Goal: Task Accomplishment & Management: Manage account settings

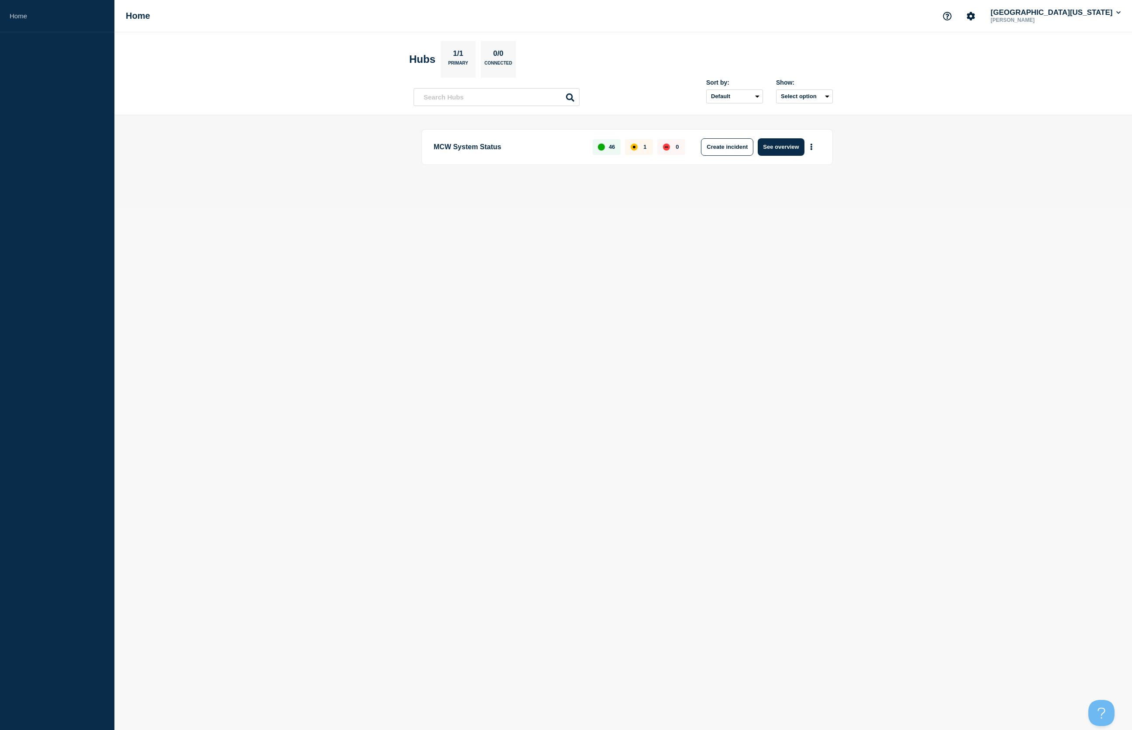
click at [638, 147] on div "1" at bounding box center [639, 147] width 28 height 16
click at [796, 147] on button "See overview" at bounding box center [780, 146] width 46 height 17
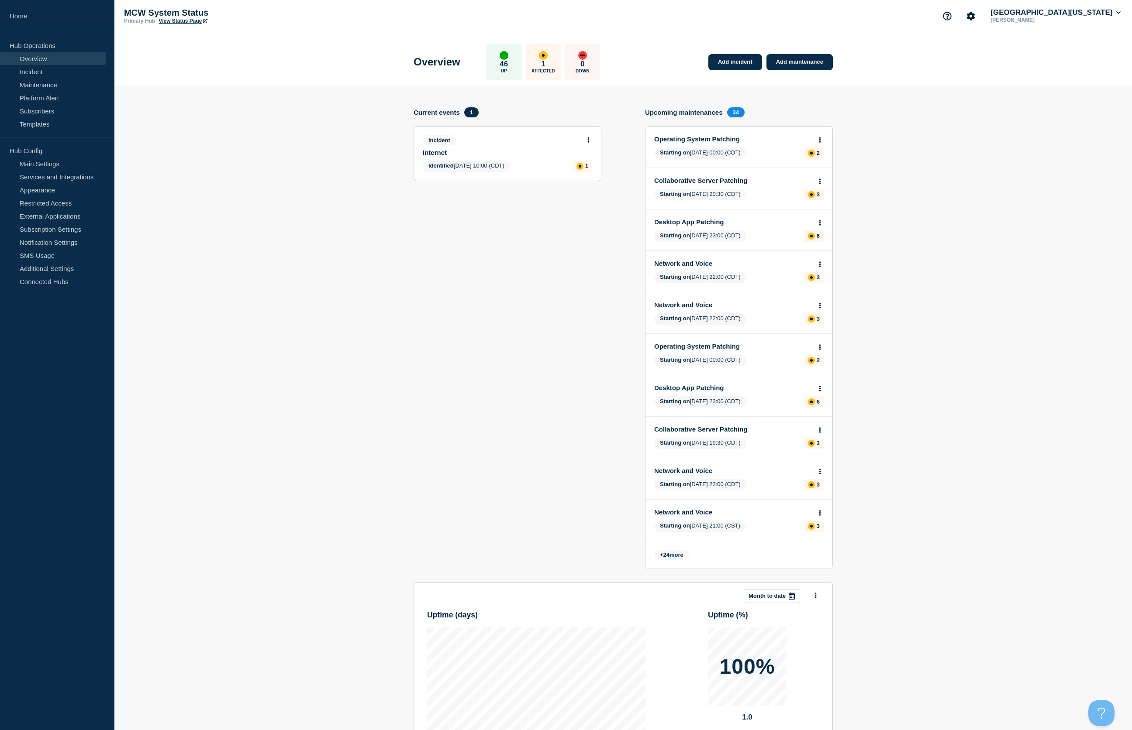
click at [511, 148] on div "Incident Internet" at bounding box center [504, 145] width 162 height 21
click at [492, 156] on link "Internet" at bounding box center [502, 152] width 158 height 7
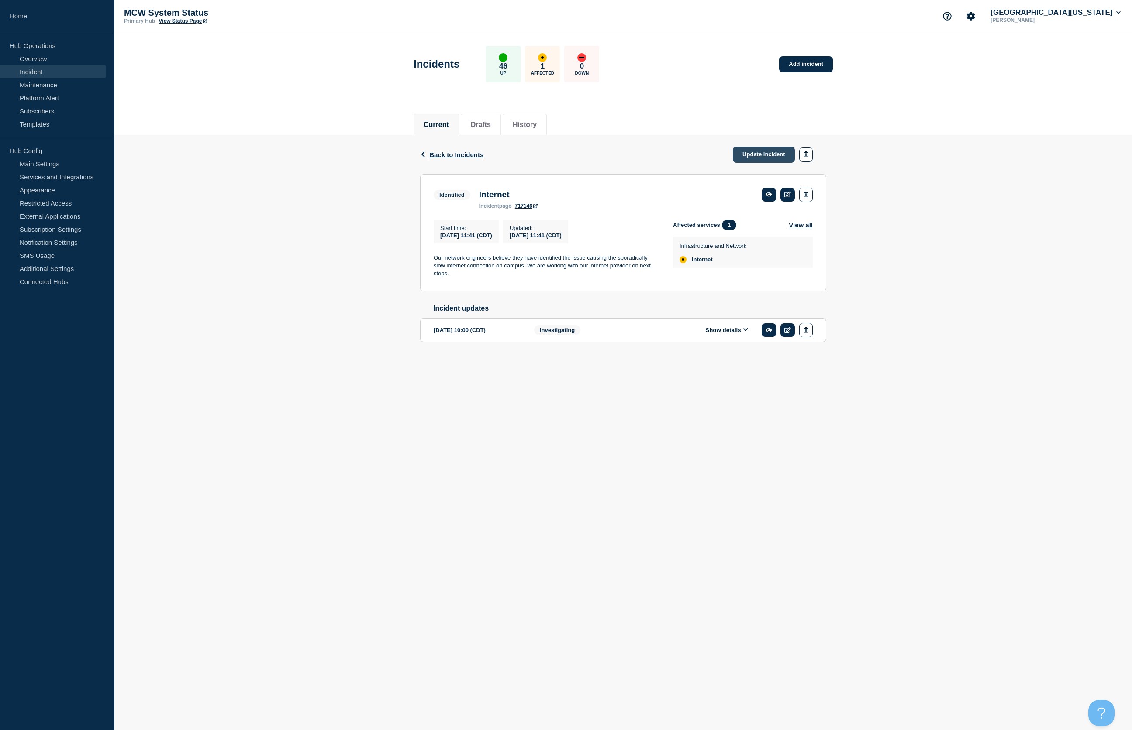
click at [762, 155] on link "Update incident" at bounding box center [764, 155] width 62 height 16
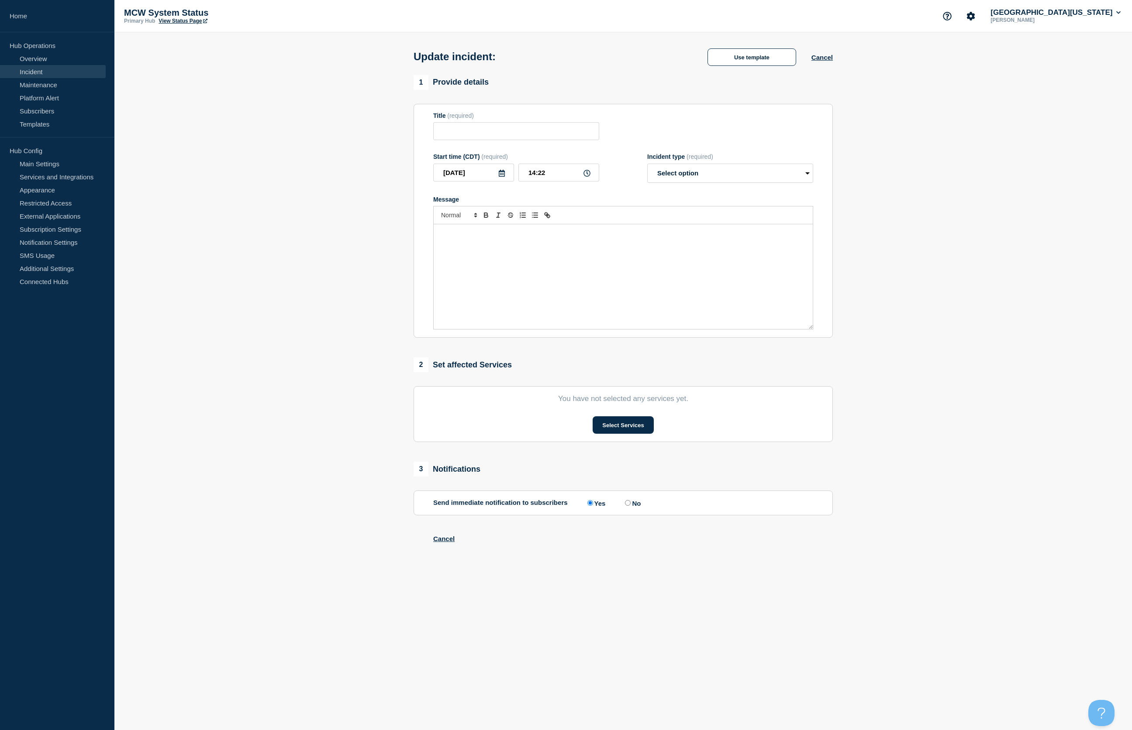
type input "Internet"
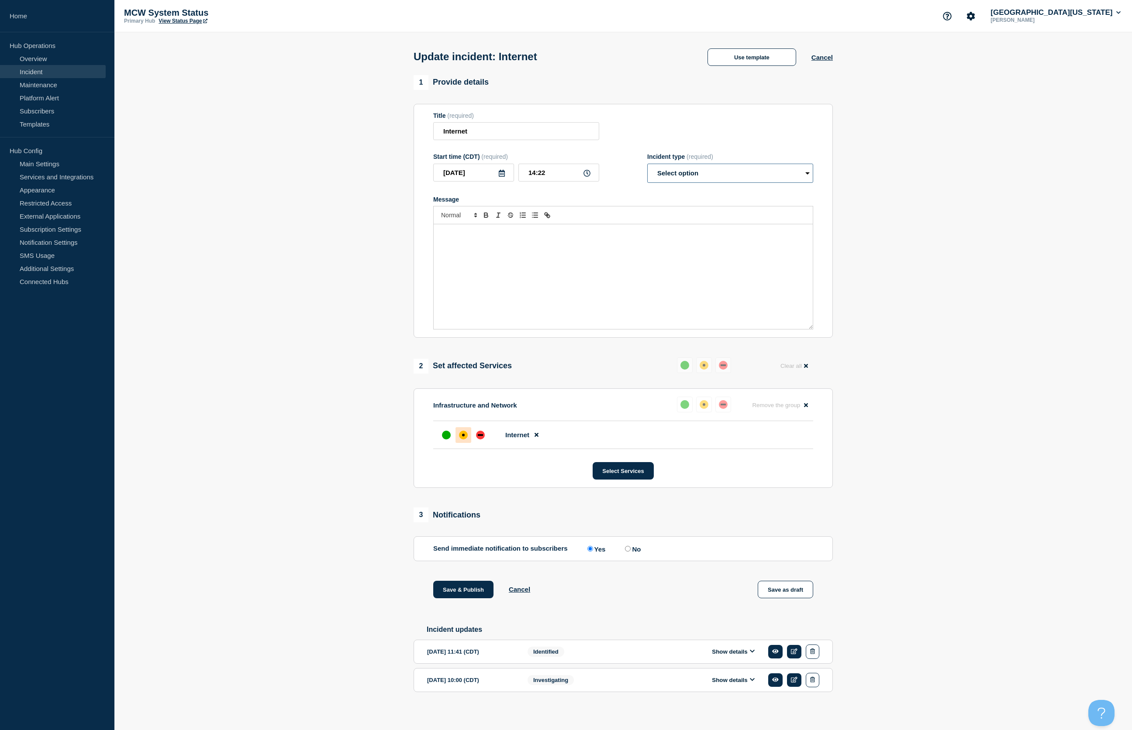
select select "identified"
click at [523, 250] on div "Message" at bounding box center [622, 276] width 379 height 105
click at [461, 440] on div "affected" at bounding box center [463, 435] width 9 height 9
click at [691, 246] on p "In consultation with our provider, we have identified the issue with the sluggi…" at bounding box center [623, 238] width 366 height 16
click at [501, 240] on p "In consultation with our provider, we have identified the issue with the sluggi…" at bounding box center [623, 238] width 366 height 16
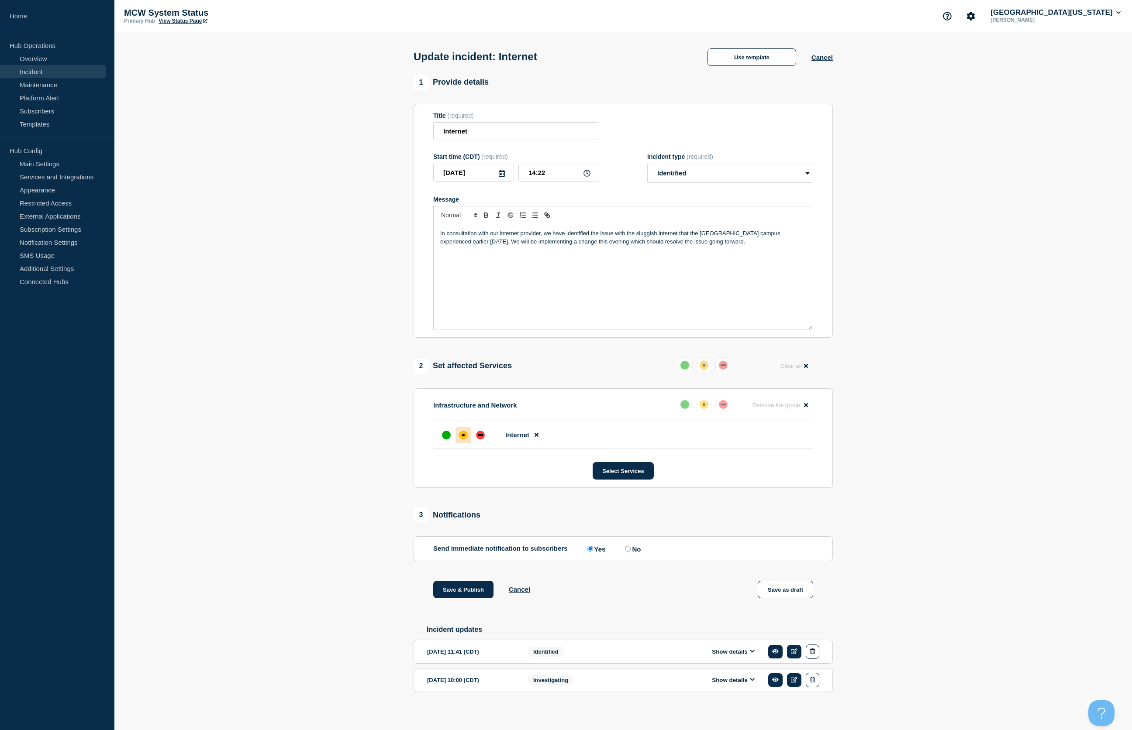
click at [458, 246] on p "In consultation with our internet provider, we have identified the issue with t…" at bounding box center [623, 238] width 366 height 16
click at [692, 262] on p "We will be implementing a change this evening which should resolve the issue go…" at bounding box center [623, 258] width 366 height 8
click at [464, 246] on p "In consultation with our internet provider, we have identified the issue with t…" at bounding box center [623, 238] width 366 height 16
click at [707, 262] on p "We will be implementing a change this evening which should resolve the issue go…" at bounding box center [623, 258] width 366 height 8
drag, startPoint x: 496, startPoint y: 249, endPoint x: 425, endPoint y: 237, distance: 71.8
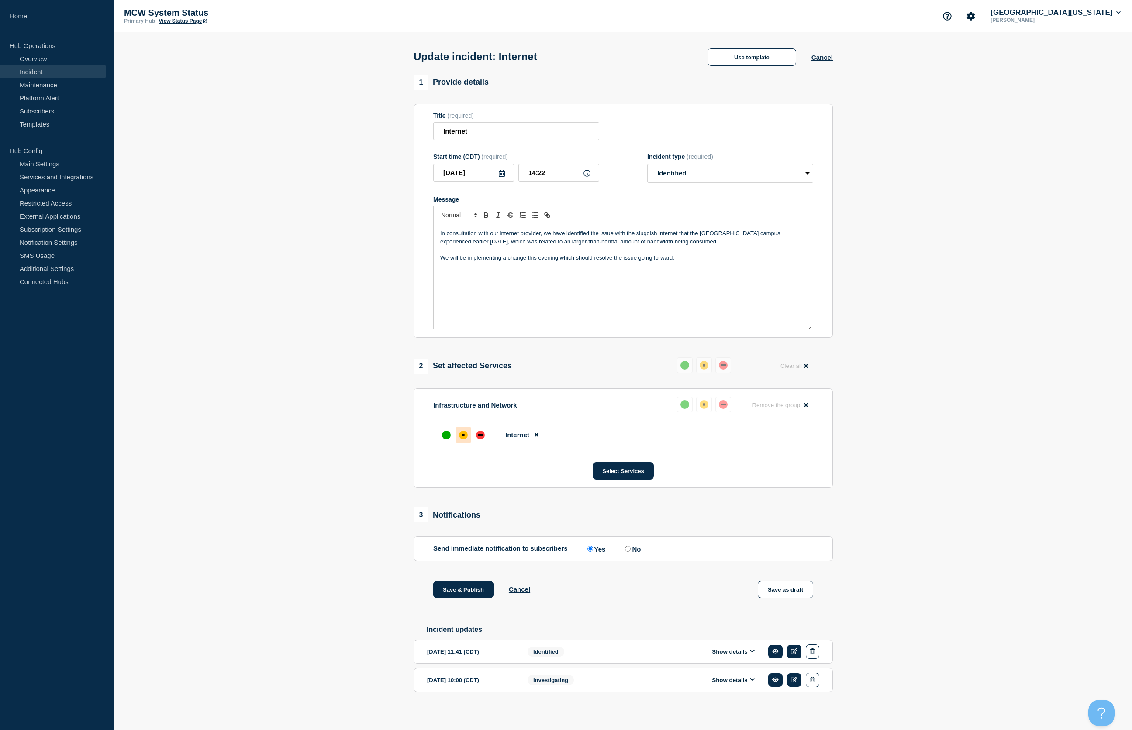
click at [425, 237] on section "Title (required) Internet Start time (CDT) (required) [DATE] 14:22 Incident typ…" at bounding box center [622, 221] width 419 height 234
copy div "In consultation with our internet provider, we have identified the issue with t…"
click at [514, 246] on p "In consultation with our internet provider, we have identified the issue with t…" at bounding box center [623, 238] width 366 height 16
click at [712, 262] on p "We will be implementing a change this evening which should resolve the issue go…" at bounding box center [623, 258] width 366 height 8
click at [523, 246] on p "In consultation with our internet provider, we have identified the issue with t…" at bounding box center [623, 238] width 366 height 16
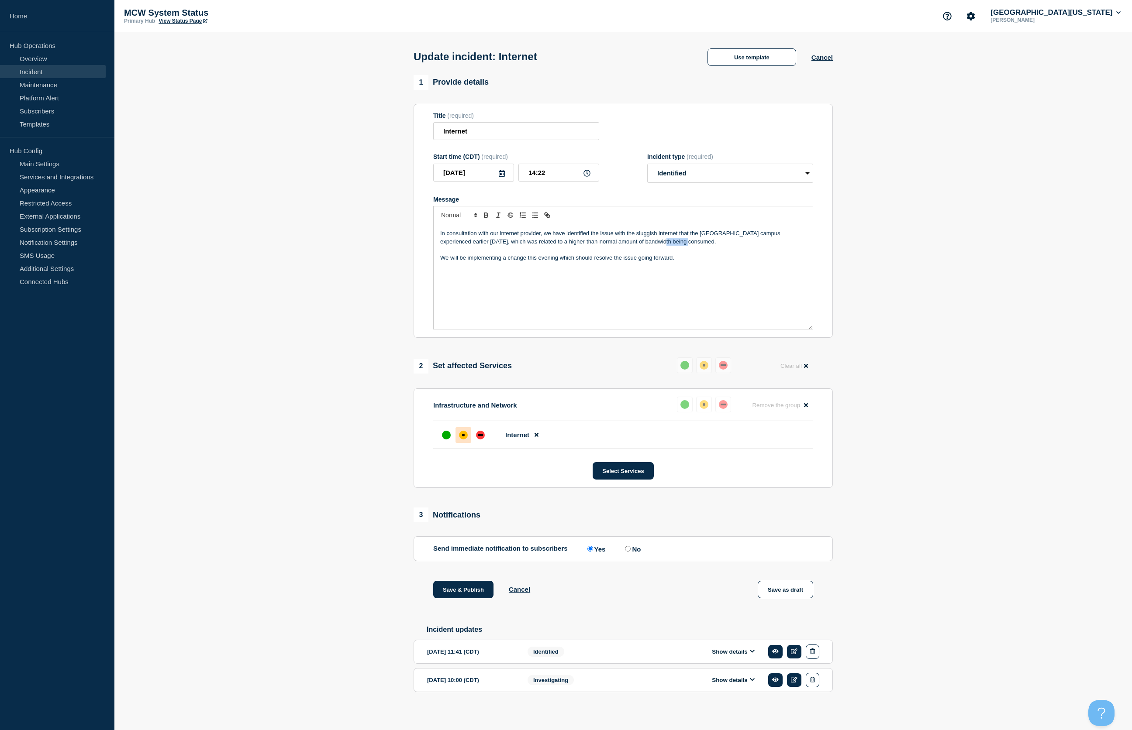
drag, startPoint x: 661, startPoint y: 248, endPoint x: 633, endPoint y: 252, distance: 28.2
click at [633, 246] on p "In consultation with our internet provider, we have identified the issue with t…" at bounding box center [623, 238] width 366 height 16
click at [685, 280] on div "In consultation with our internet provider, we have identified the issue with t…" at bounding box center [622, 276] width 379 height 105
click at [557, 180] on input "14:22" at bounding box center [558, 173] width 81 height 18
type input "14:37"
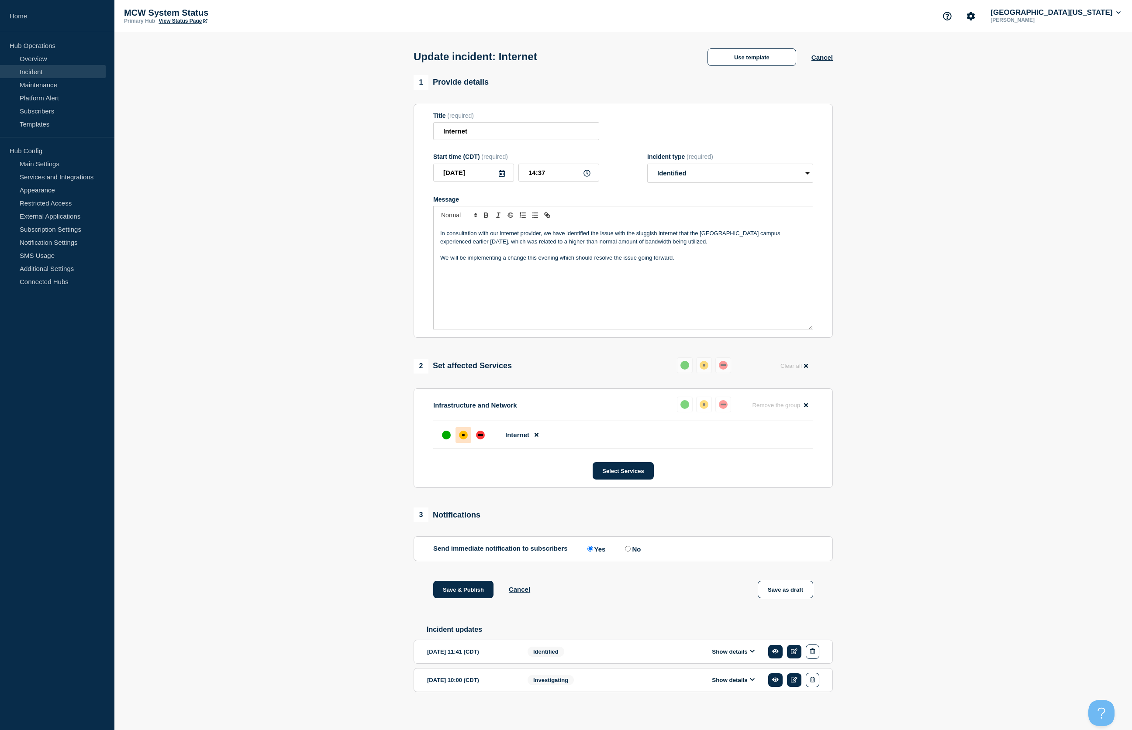
click at [716, 262] on p "We will be implementing a change this evening which should resolve the issue go…" at bounding box center [623, 258] width 366 height 8
click at [455, 595] on button "Save & Publish" at bounding box center [463, 589] width 60 height 17
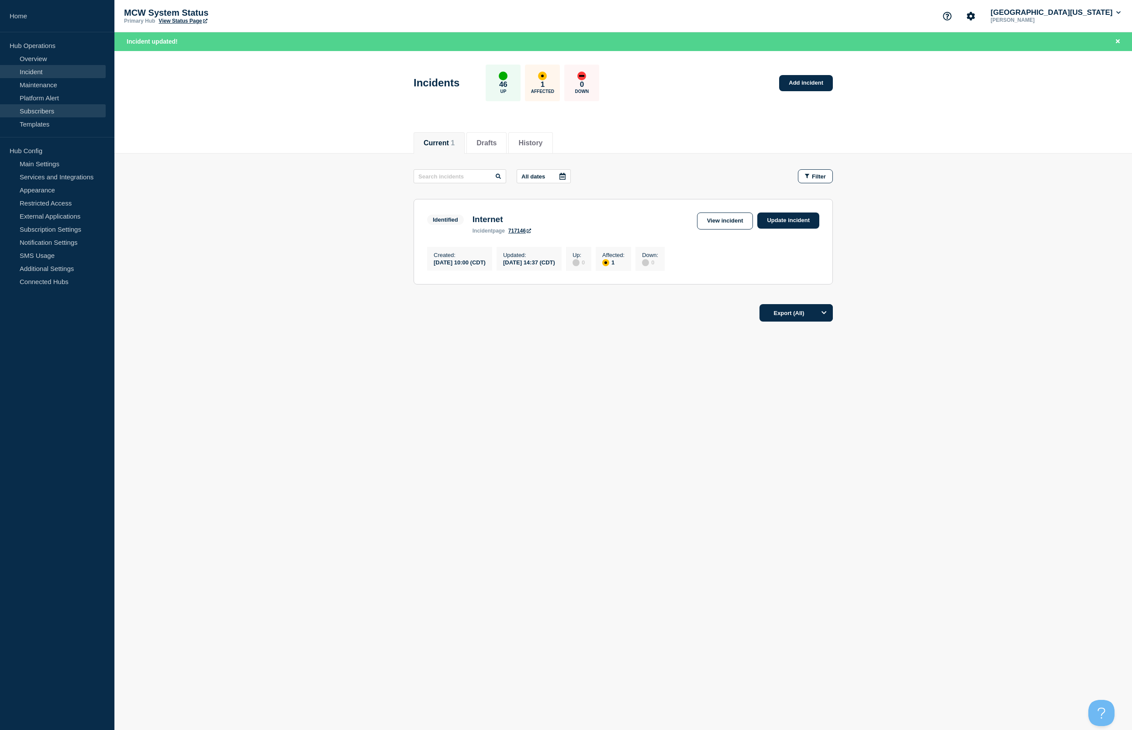
click at [42, 107] on link "Subscribers" at bounding box center [53, 110] width 106 height 13
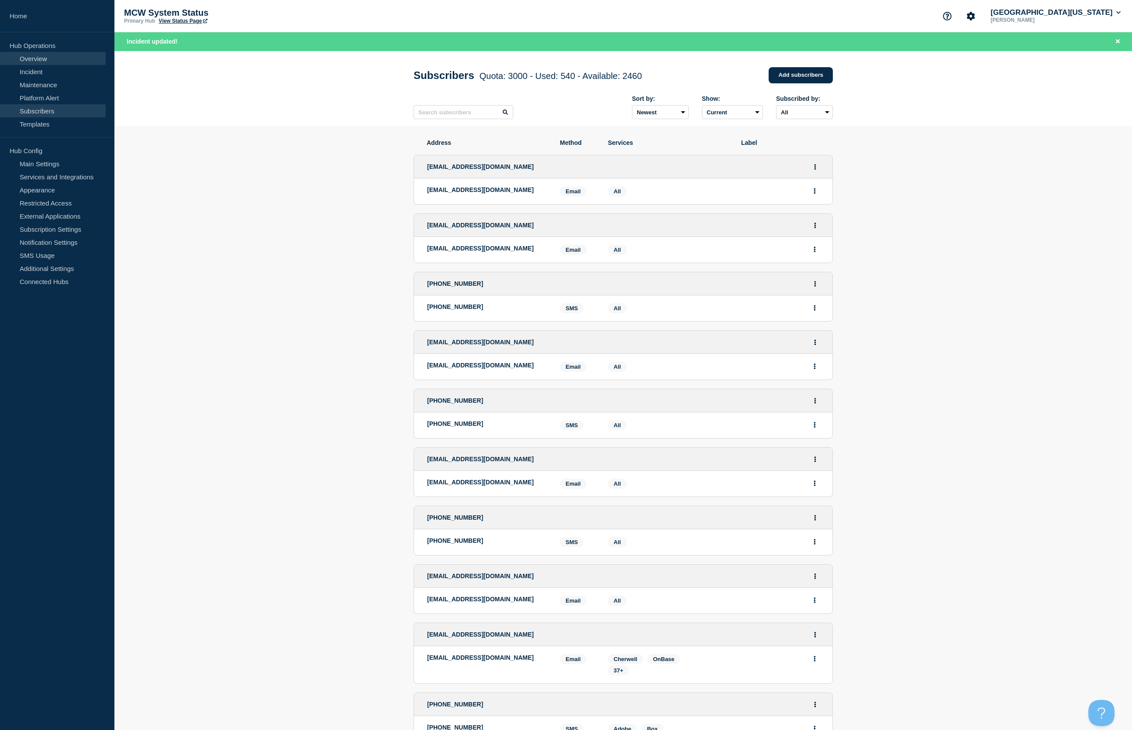
click at [34, 60] on link "Overview" at bounding box center [53, 58] width 106 height 13
